Goal: Check status: Check status

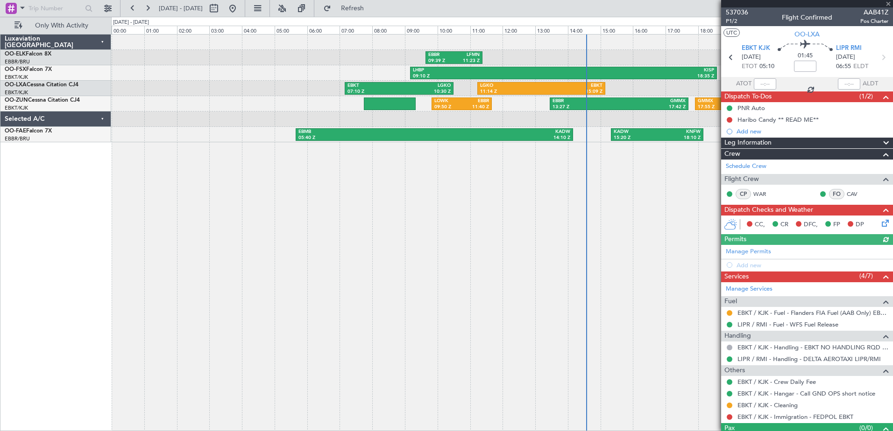
scroll to position [18, 0]
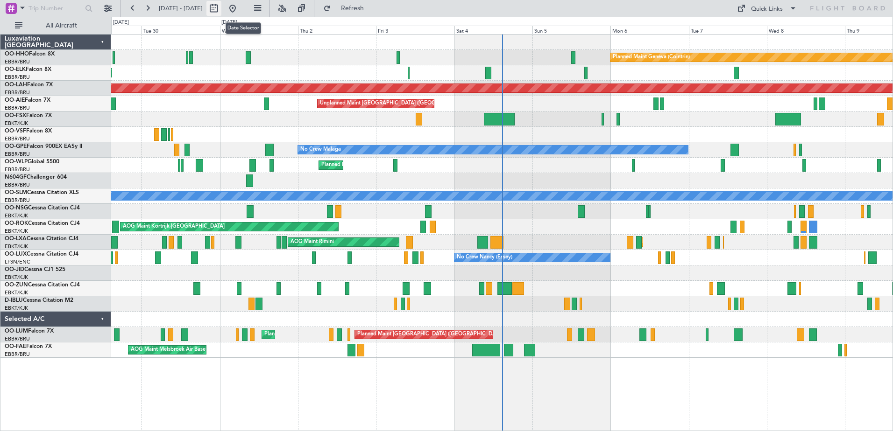
click at [221, 7] on button at bounding box center [213, 8] width 15 height 15
select select "9"
select select "2025"
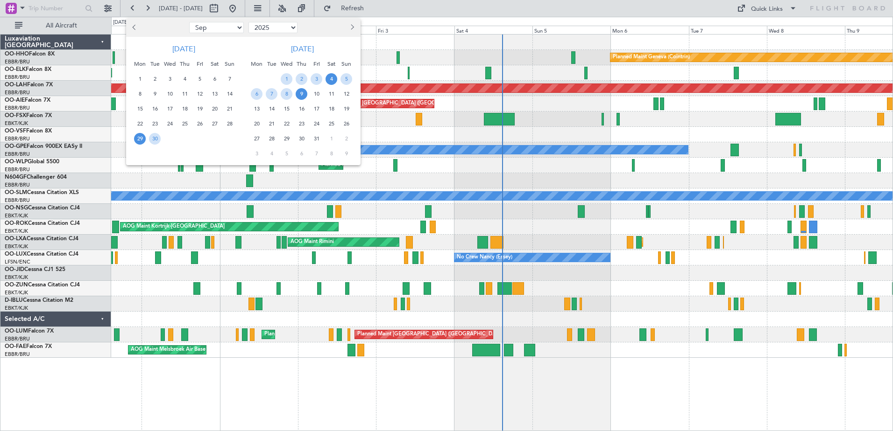
click at [331, 79] on span "4" at bounding box center [331, 79] width 12 height 12
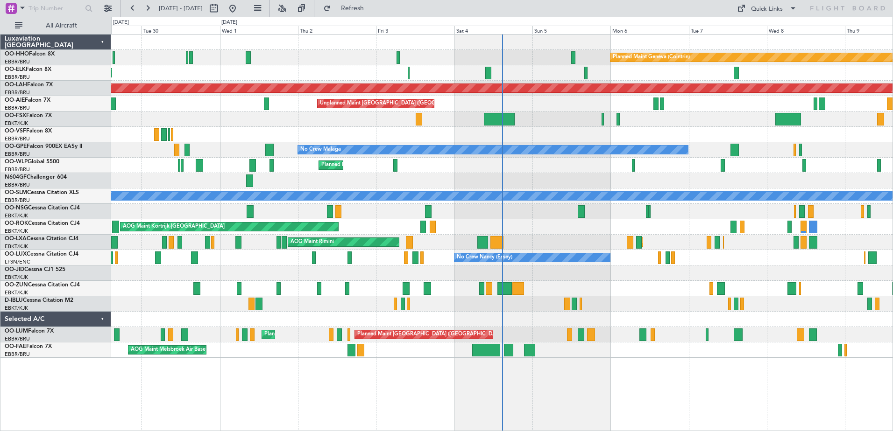
select select "10"
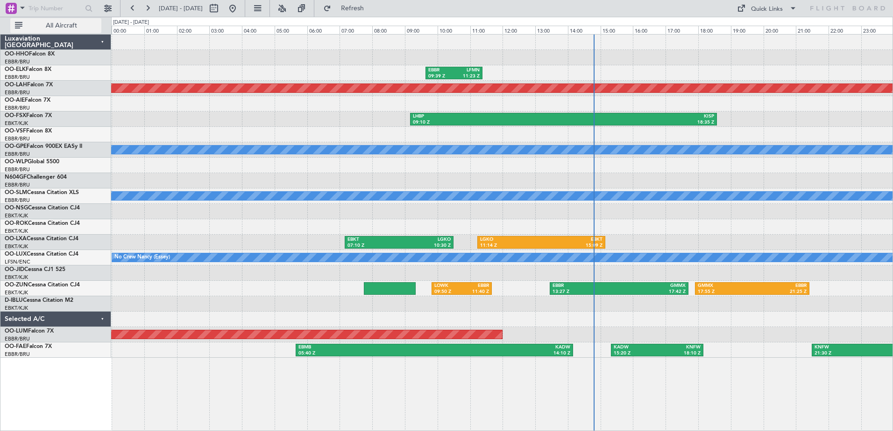
click at [71, 26] on span "All Aircraft" at bounding box center [61, 25] width 74 height 7
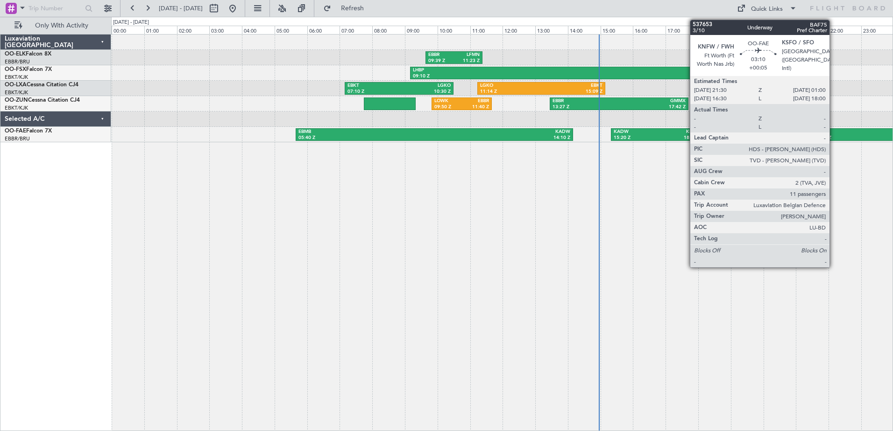
click at [834, 137] on div "21:30 Z" at bounding box center [841, 138] width 54 height 7
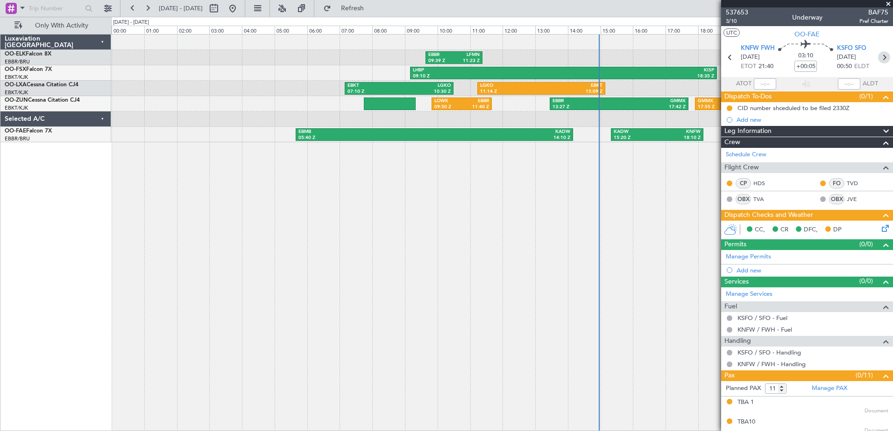
click at [878, 56] on icon at bounding box center [884, 57] width 12 height 12
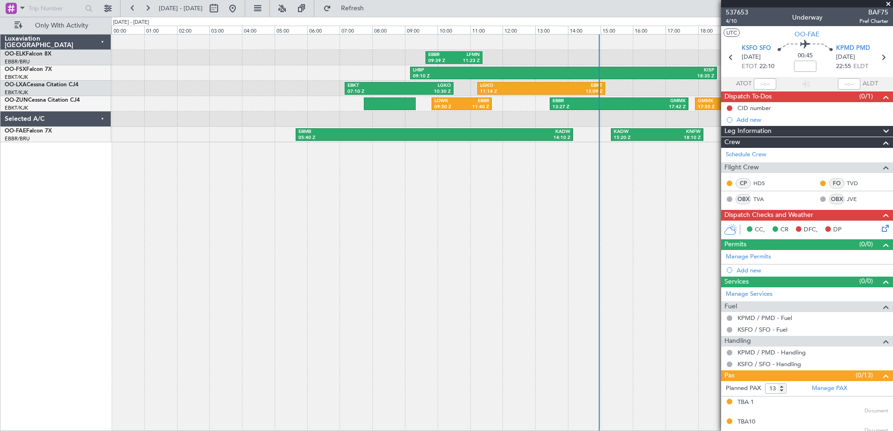
click at [891, 4] on span at bounding box center [888, 4] width 9 height 8
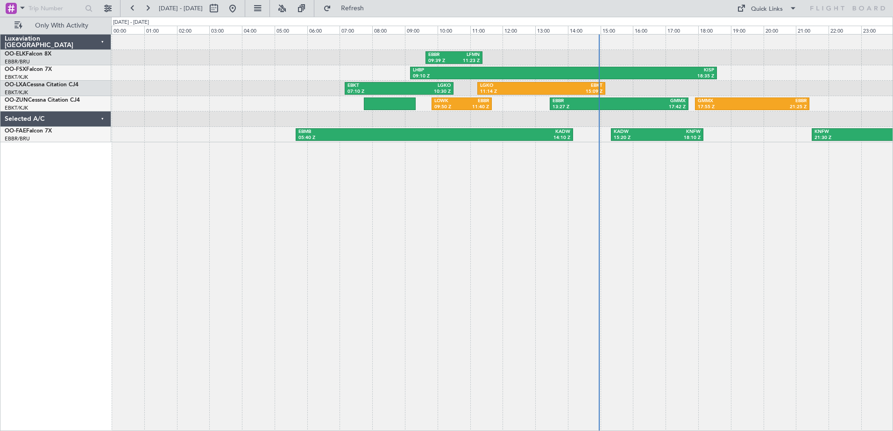
type input "0"
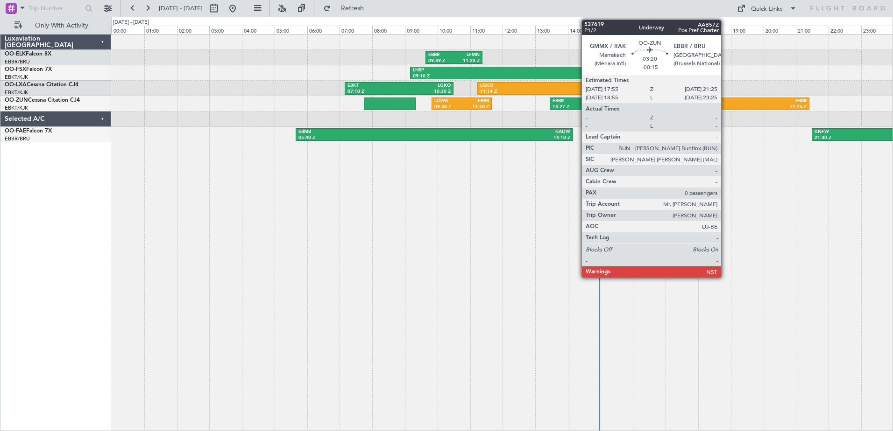
click at [725, 102] on div "GMMX" at bounding box center [725, 101] width 54 height 7
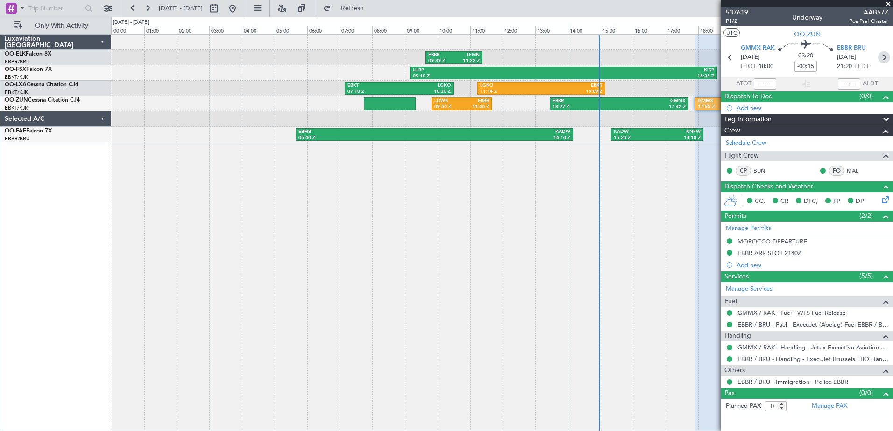
click at [884, 55] on icon at bounding box center [884, 57] width 12 height 12
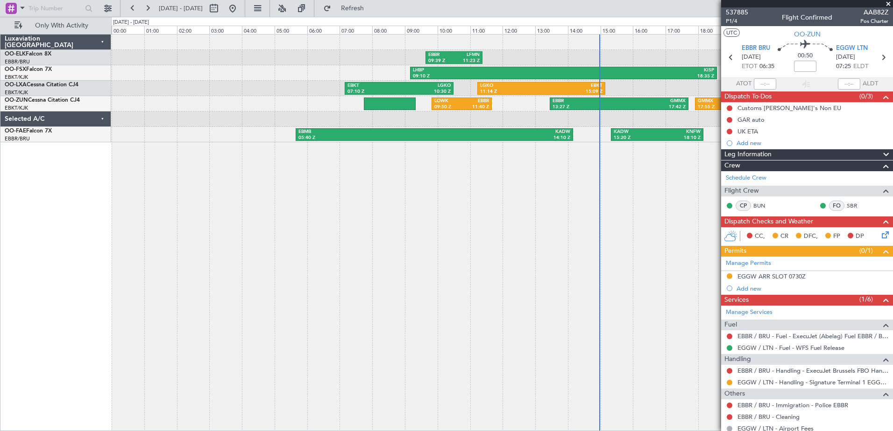
click at [889, 1] on span at bounding box center [888, 4] width 9 height 8
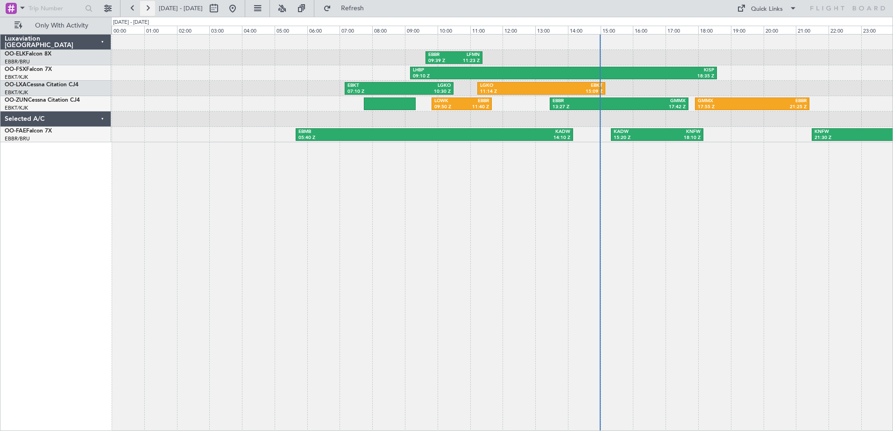
click at [149, 8] on button at bounding box center [147, 8] width 15 height 15
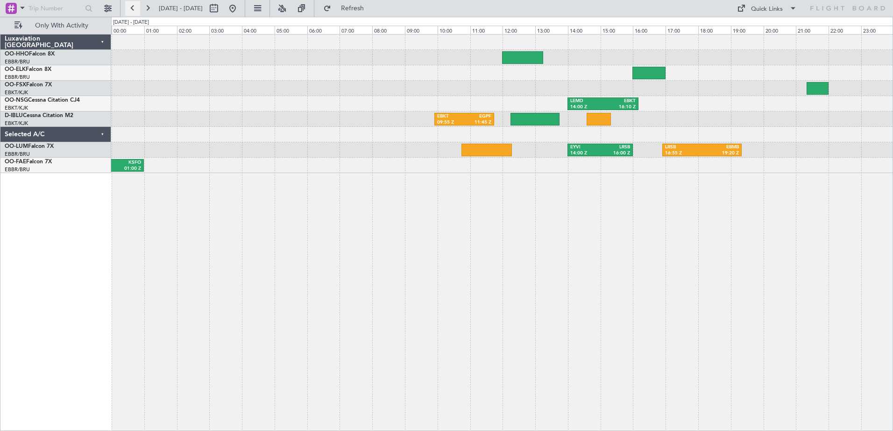
click at [128, 7] on button at bounding box center [132, 8] width 15 height 15
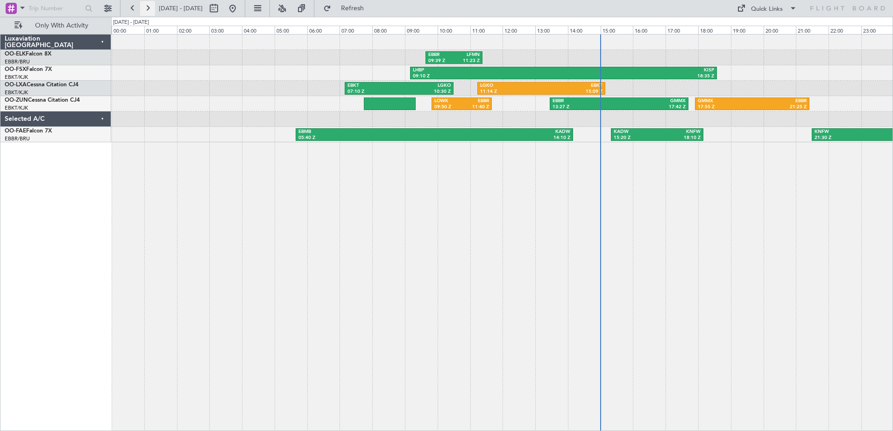
click at [149, 8] on button at bounding box center [147, 8] width 15 height 15
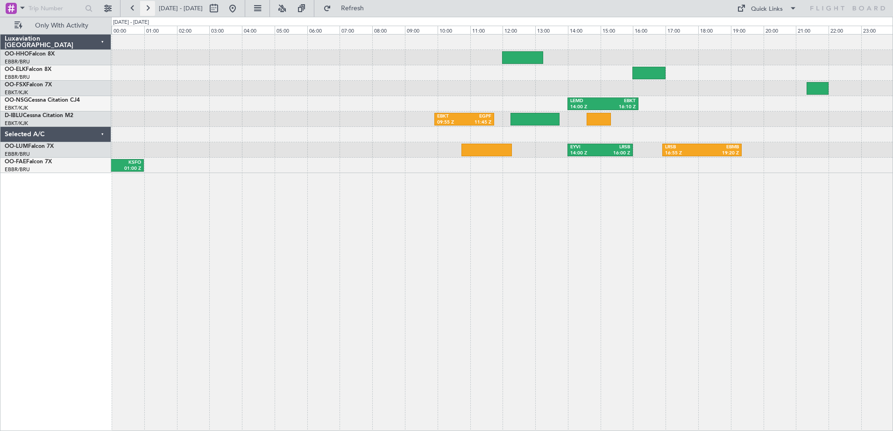
click at [148, 7] on button at bounding box center [147, 8] width 15 height 15
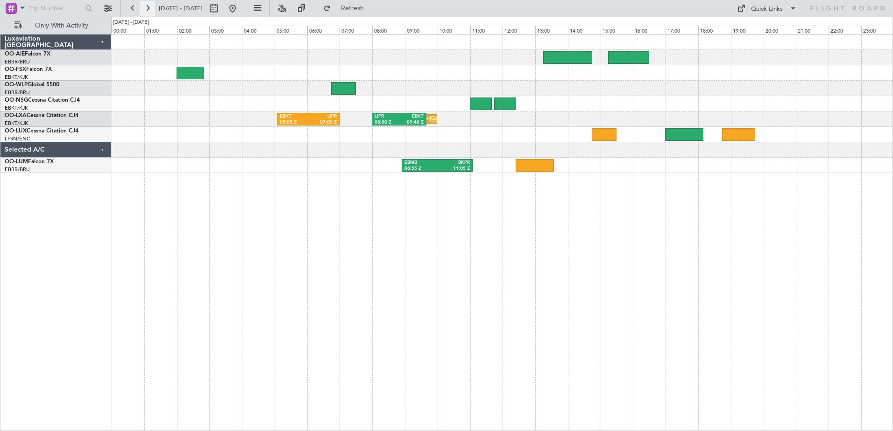
click at [147, 9] on button at bounding box center [147, 8] width 15 height 15
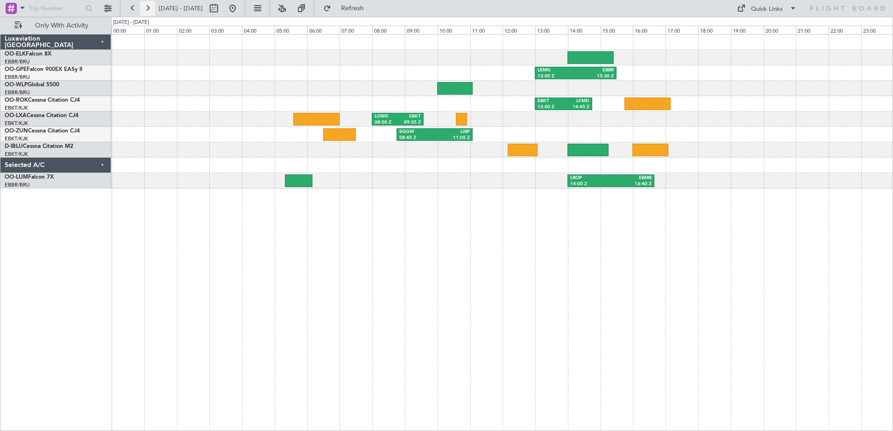
click at [147, 7] on button at bounding box center [147, 8] width 15 height 15
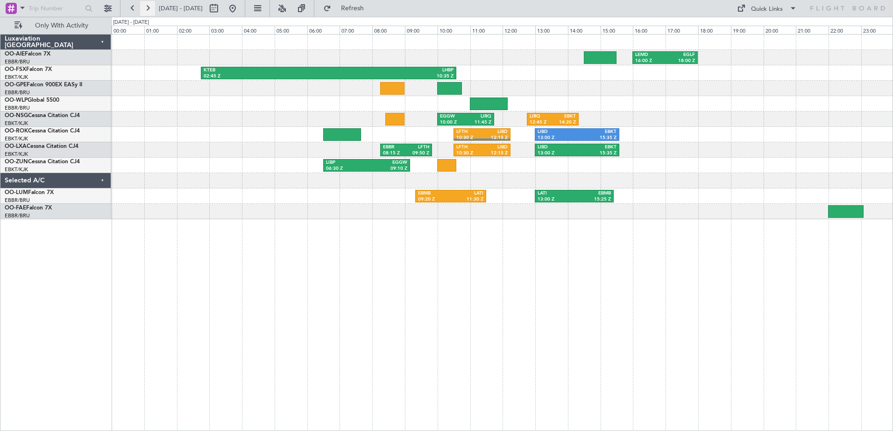
click at [149, 7] on button at bounding box center [147, 8] width 15 height 15
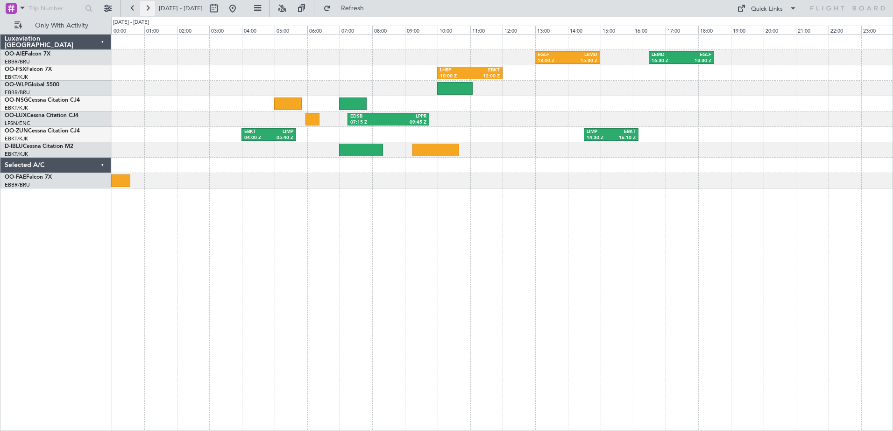
click at [148, 6] on button at bounding box center [147, 8] width 15 height 15
